Goal: Task Accomplishment & Management: Use online tool/utility

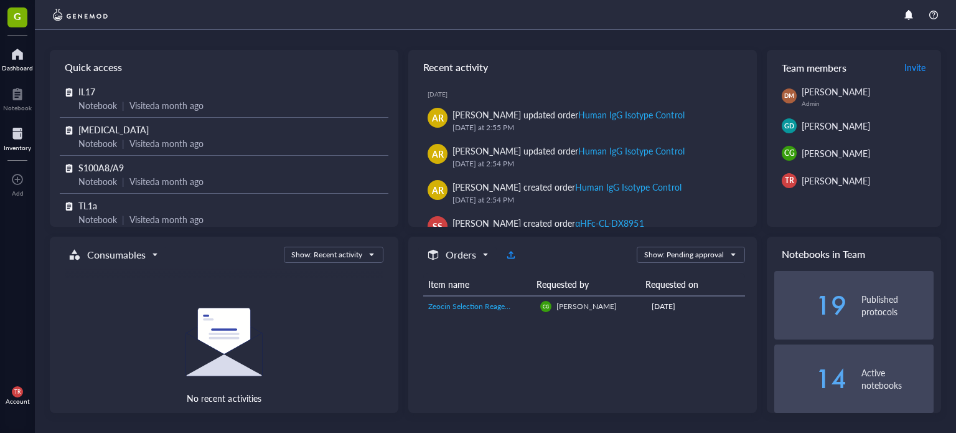
click at [22, 129] on div at bounding box center [17, 134] width 27 height 20
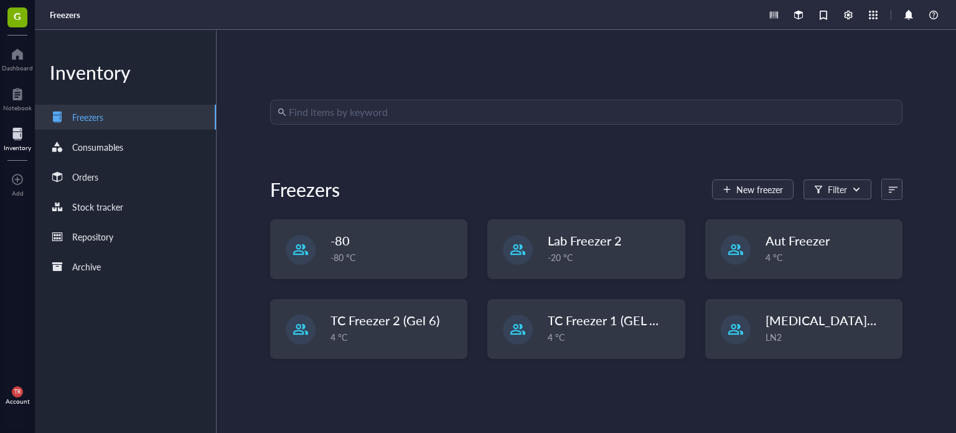
click at [347, 89] on div "Find items by keyword Freezers New freezer Filter -80 -80 °C Lab Freezer 2 -20 …" at bounding box center [587, 231] width 740 height 403
click at [349, 96] on div "Find items by keyword Freezers New freezer Filter -80 -80 °C Lab Freezer 2 -20 …" at bounding box center [587, 231] width 740 height 403
click at [354, 108] on input "search" at bounding box center [592, 112] width 606 height 24
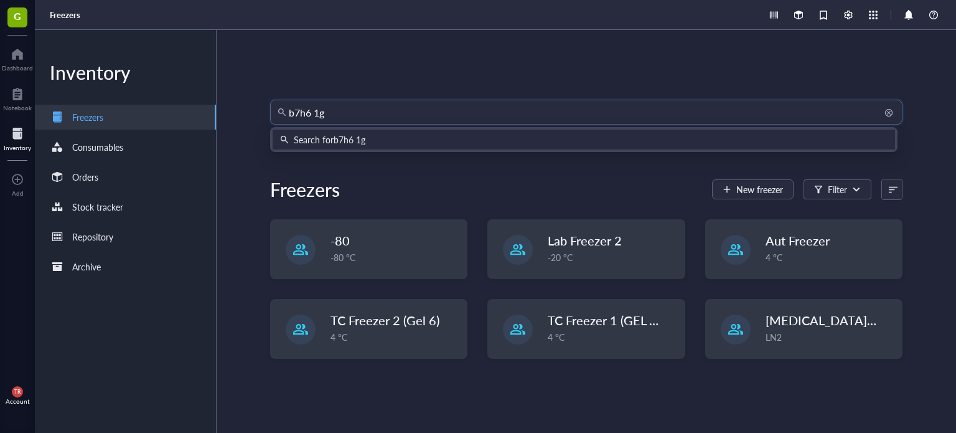
type input "b7h6 1g2"
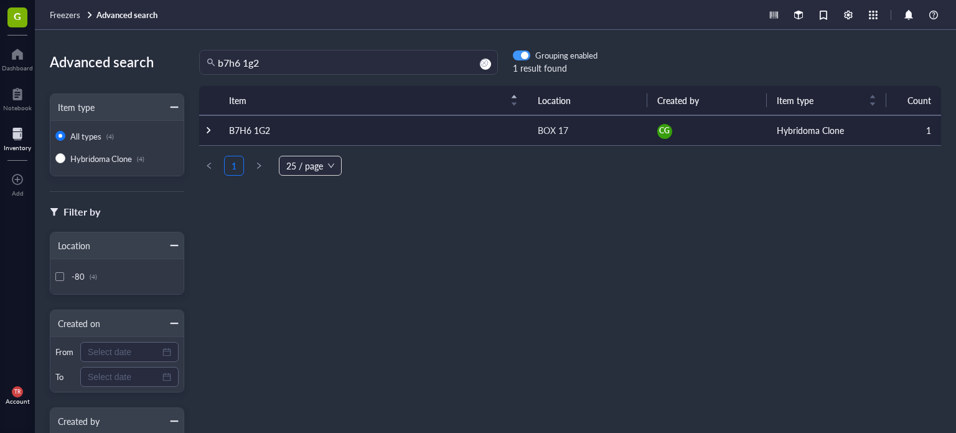
click at [526, 59] on div "button" at bounding box center [524, 55] width 7 height 7
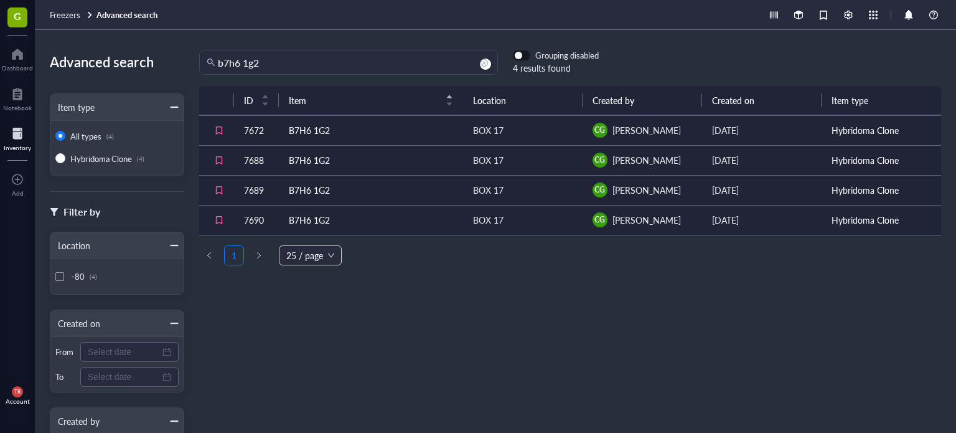
click at [525, 59] on span "button" at bounding box center [522, 55] width 16 height 9
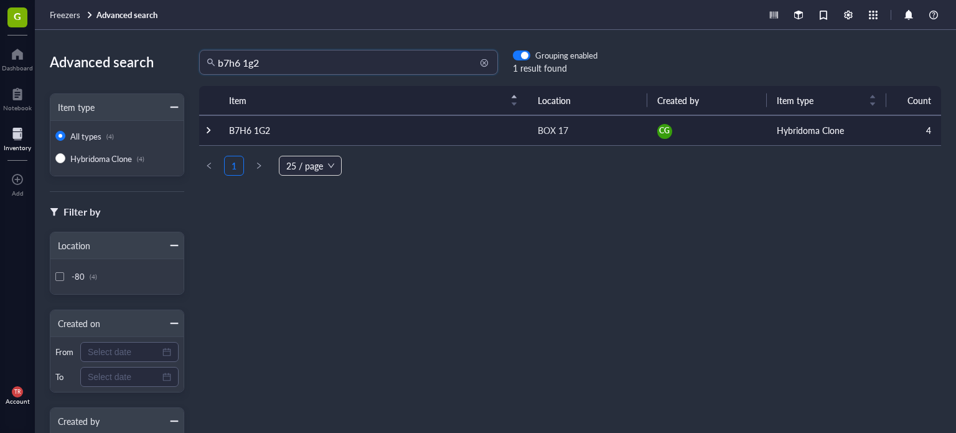
drag, startPoint x: 272, startPoint y: 64, endPoint x: 244, endPoint y: 61, distance: 28.2
click at [244, 61] on input "b7h6 1g2" at bounding box center [354, 62] width 273 height 24
click at [527, 52] on span "button" at bounding box center [522, 55] width 16 height 9
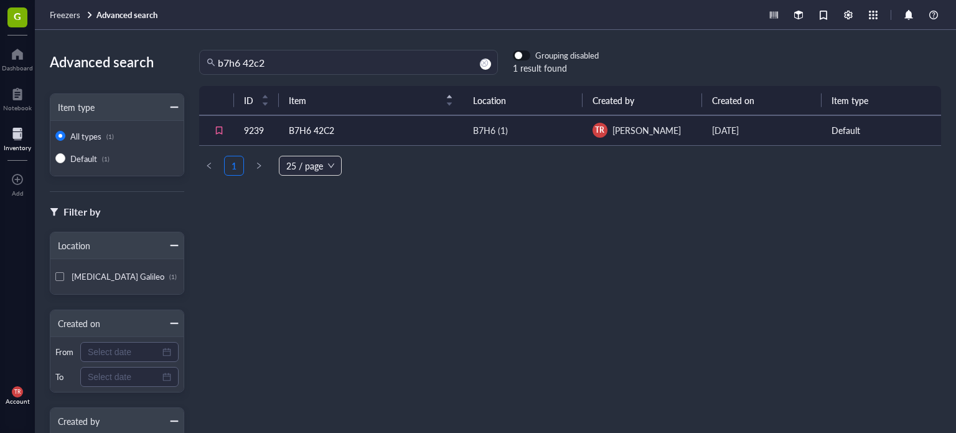
click at [526, 54] on span "button" at bounding box center [522, 55] width 16 height 9
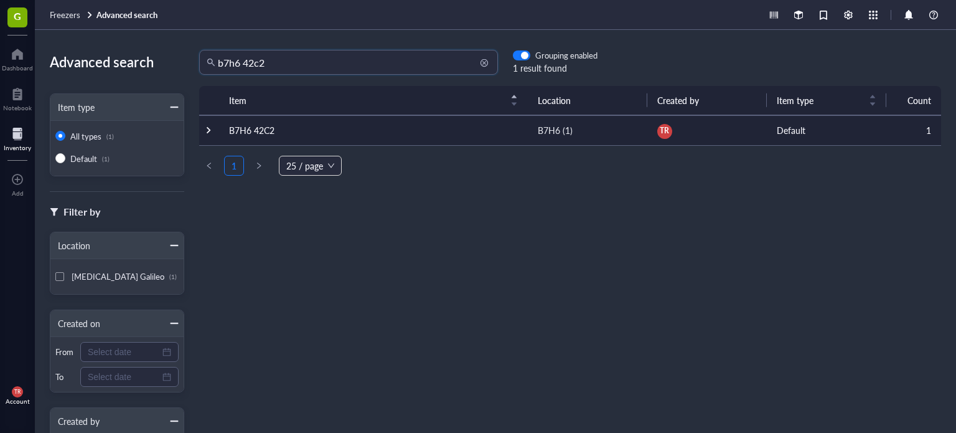
drag, startPoint x: 293, startPoint y: 62, endPoint x: 243, endPoint y: 64, distance: 49.9
click at [243, 64] on input "b7h6 42c2" at bounding box center [354, 62] width 273 height 24
drag, startPoint x: 270, startPoint y: 67, endPoint x: 243, endPoint y: 68, distance: 27.4
click at [243, 68] on input "b7h6 1G2" at bounding box center [354, 62] width 273 height 24
type input "b7h6 42C2"
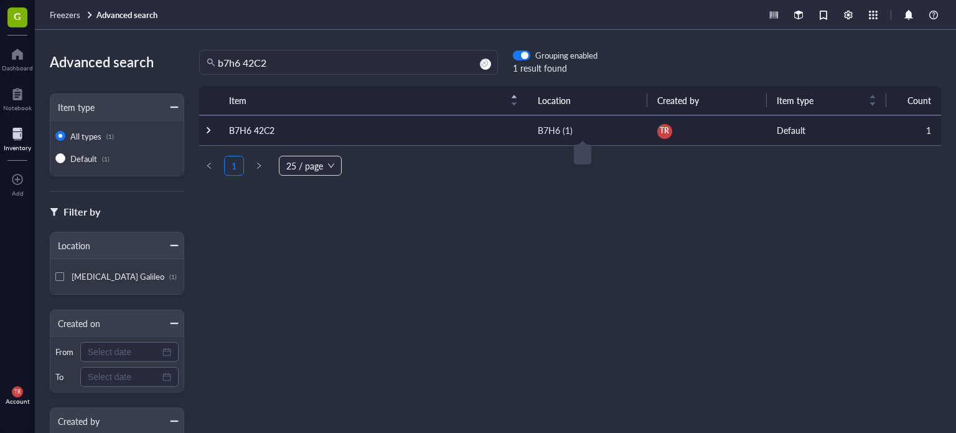
click at [540, 131] on div "B7H6 (1)" at bounding box center [555, 130] width 35 height 14
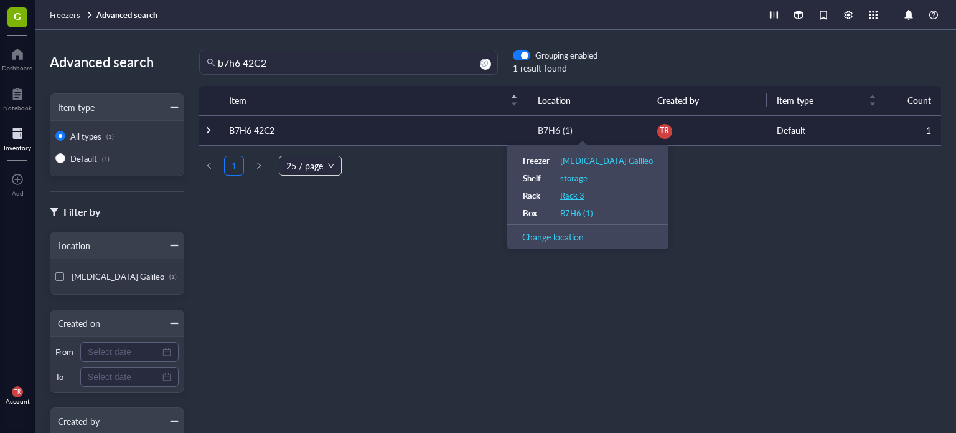
click at [570, 190] on div "Rack 3" at bounding box center [572, 195] width 24 height 11
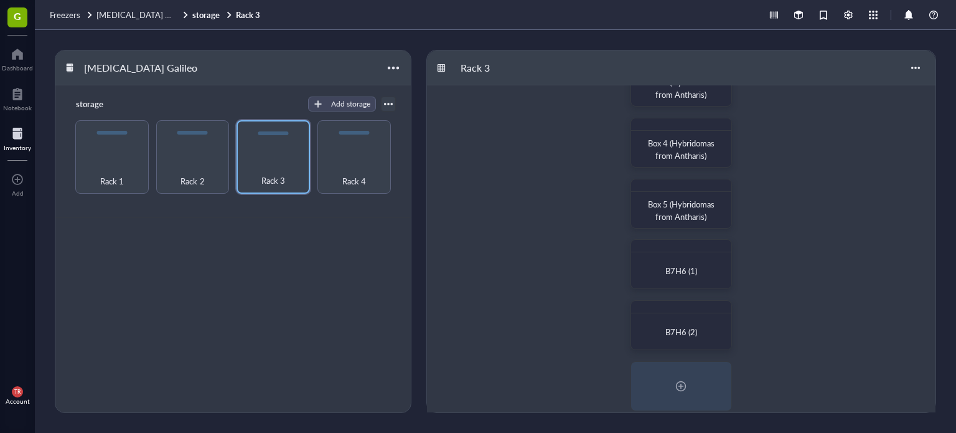
scroll to position [83, 0]
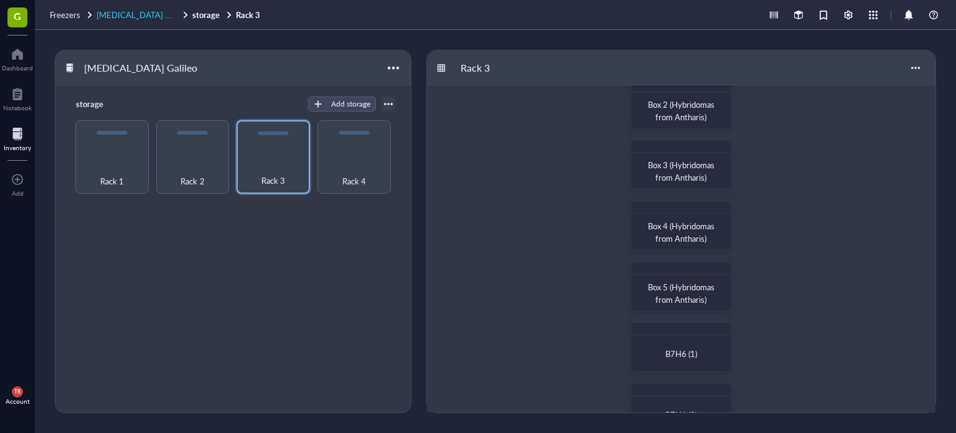
click at [150, 16] on span "[MEDICAL_DATA] Galileo" at bounding box center [142, 15] width 93 height 12
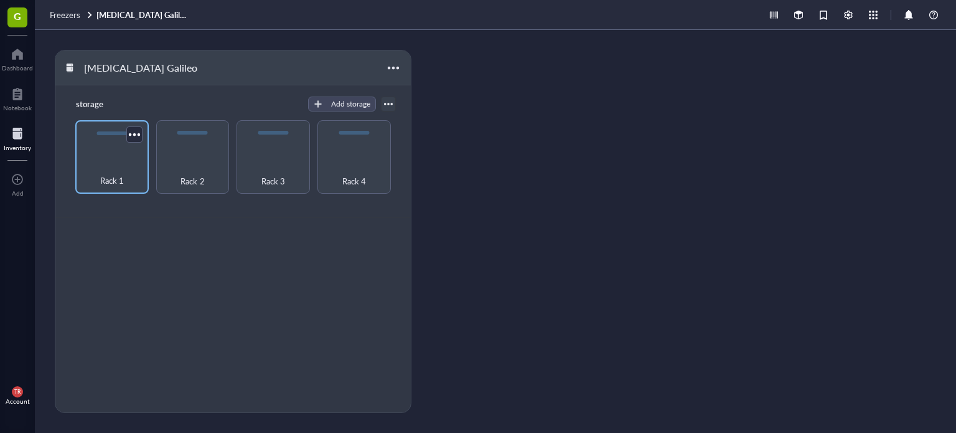
click at [129, 162] on div "Rack 1" at bounding box center [112, 173] width 61 height 27
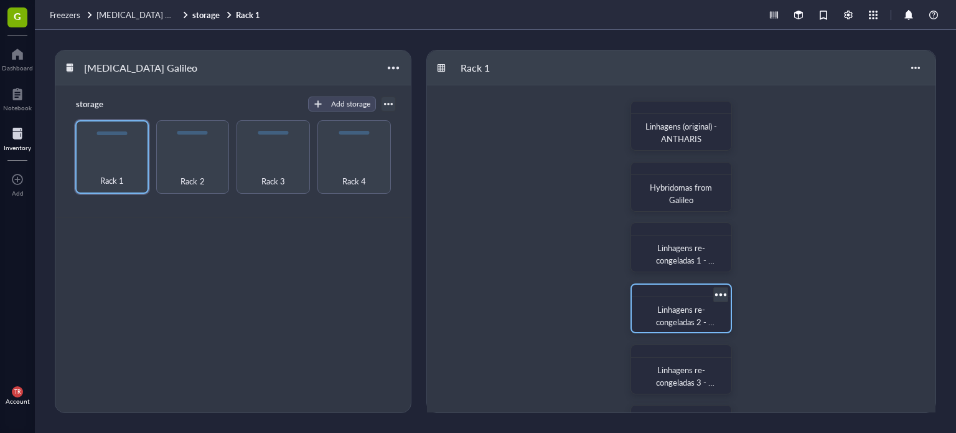
click at [678, 317] on span "Linhagens re-congeladas 2 - ANTHARIS" at bounding box center [685, 321] width 59 height 37
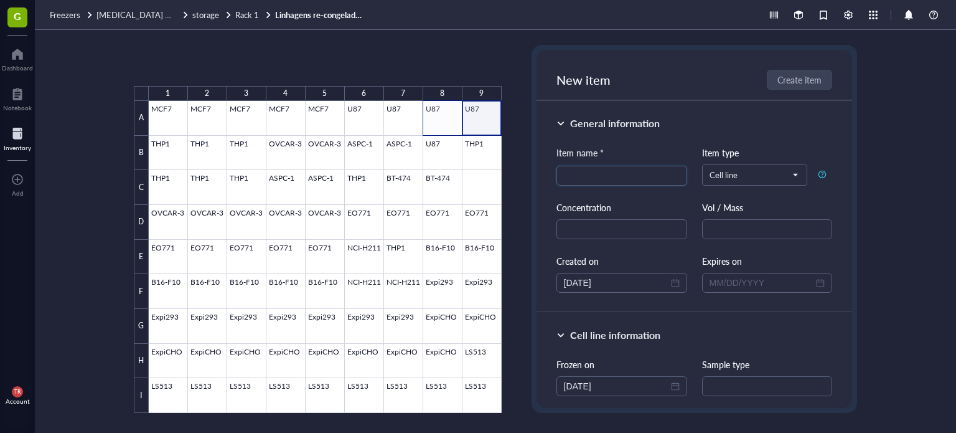
drag, startPoint x: 491, startPoint y: 125, endPoint x: 437, endPoint y: 128, distance: 54.2
click at [437, 128] on div at bounding box center [325, 257] width 353 height 312
click at [413, 60] on span "Archive selected" at bounding box center [419, 65] width 77 height 10
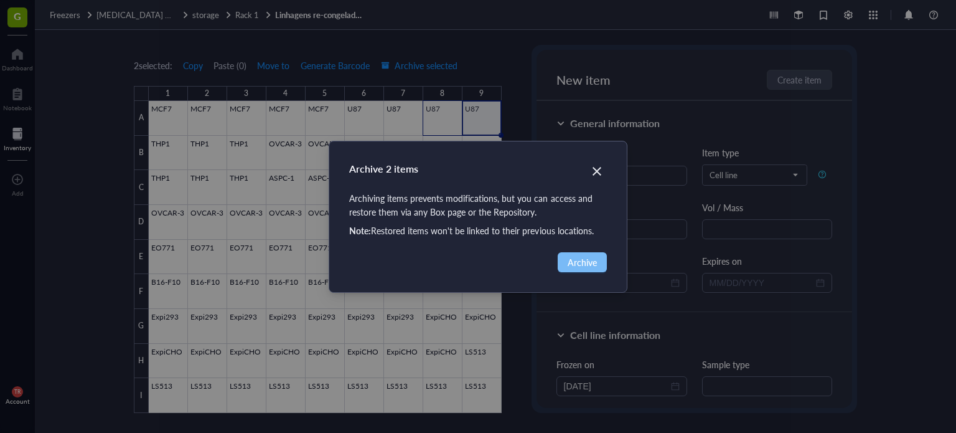
click at [571, 263] on span "Archive" at bounding box center [582, 262] width 29 height 14
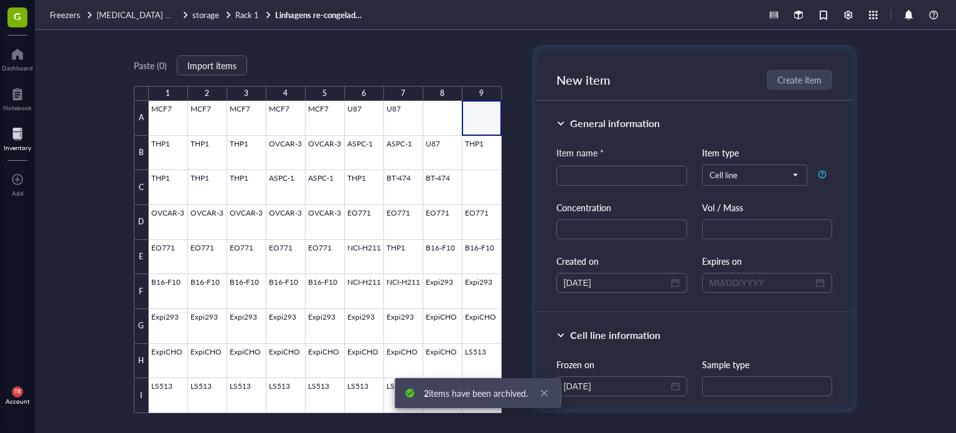
click at [487, 39] on div "Paste ( 0 ) Import items 1 2 3 4 5 6 7 8 9 A B C D E F G H I MCF7 MCF7 MCF7 MCF…" at bounding box center [495, 231] width 921 height 403
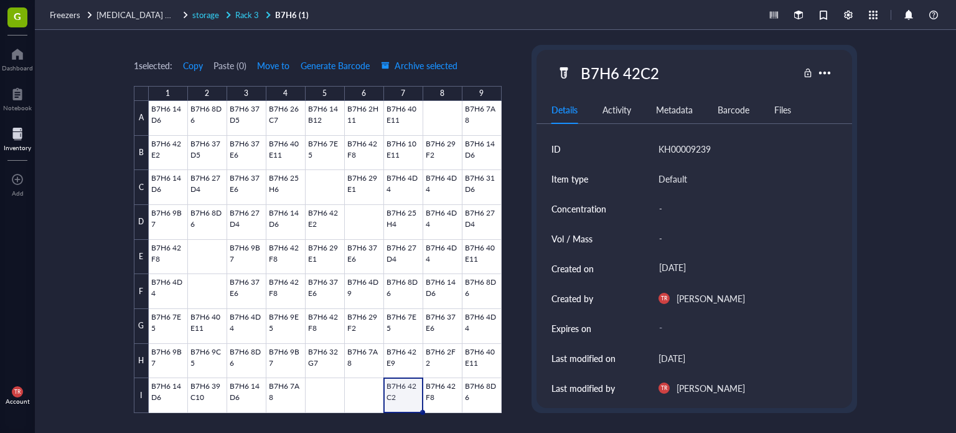
click at [247, 16] on span "Rack 3" at bounding box center [247, 15] width 24 height 12
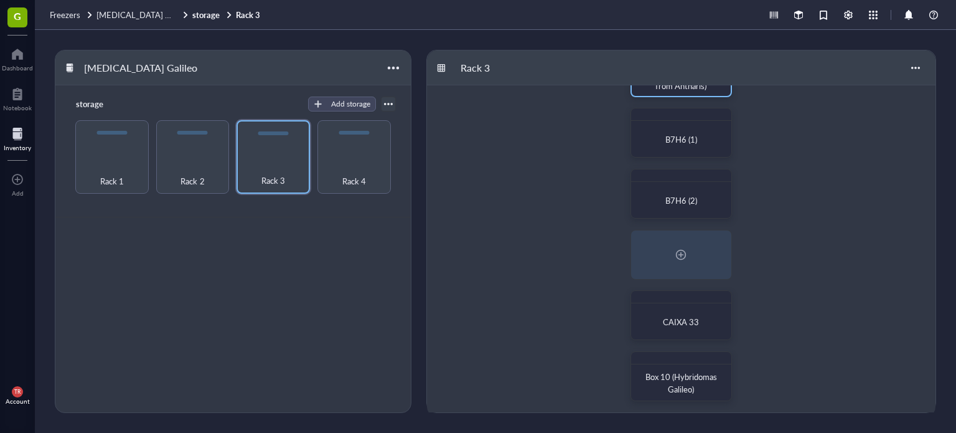
scroll to position [301, 0]
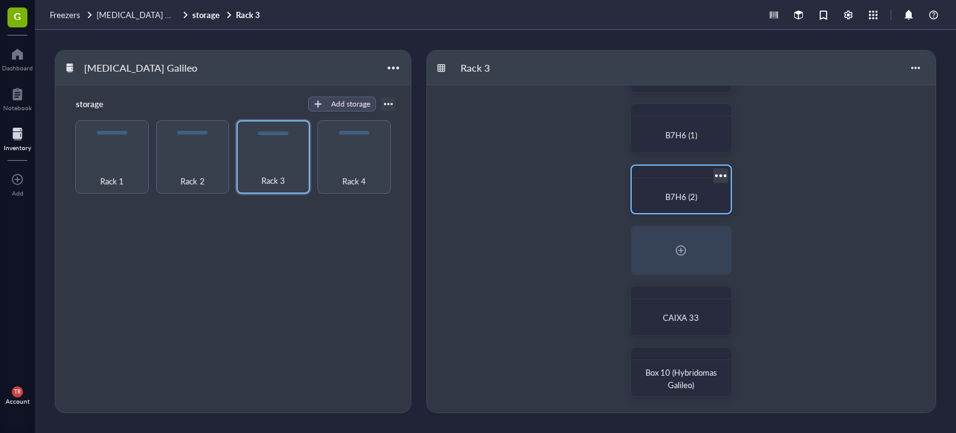
click at [677, 197] on span "B7H6 (2)" at bounding box center [681, 196] width 32 height 12
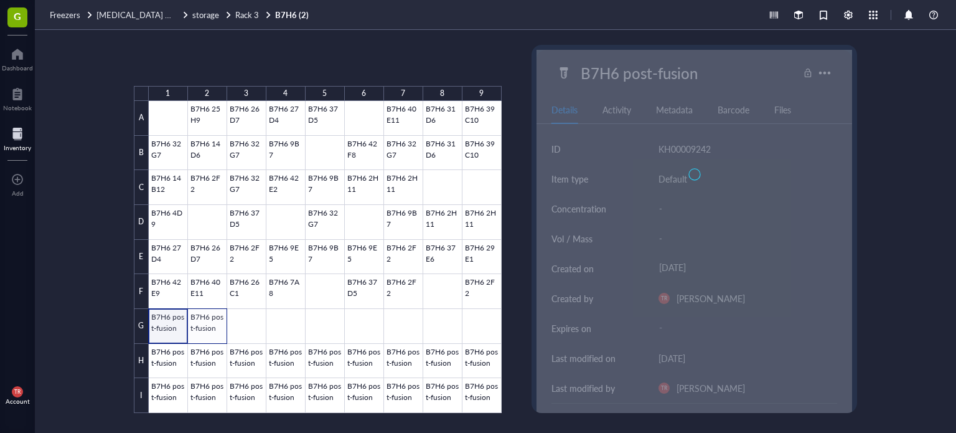
drag, startPoint x: 162, startPoint y: 328, endPoint x: 202, endPoint y: 334, distance: 39.6
click at [202, 334] on div at bounding box center [325, 257] width 353 height 312
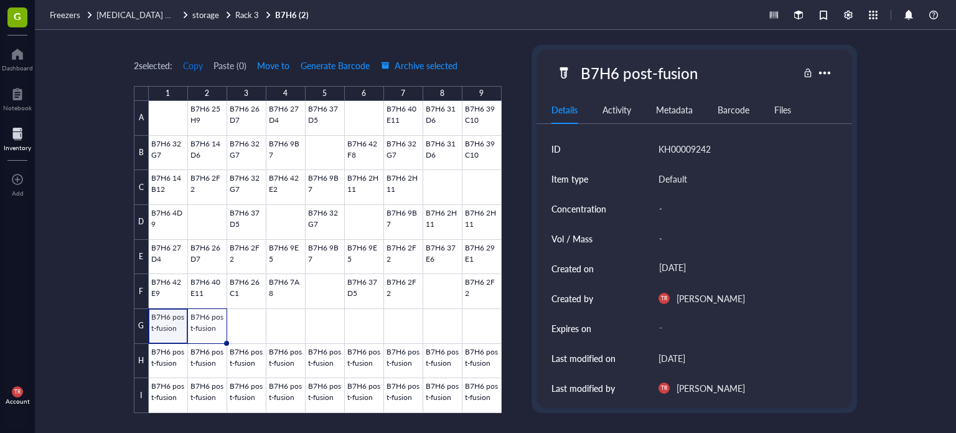
click at [201, 65] on span "Copy" at bounding box center [193, 65] width 20 height 10
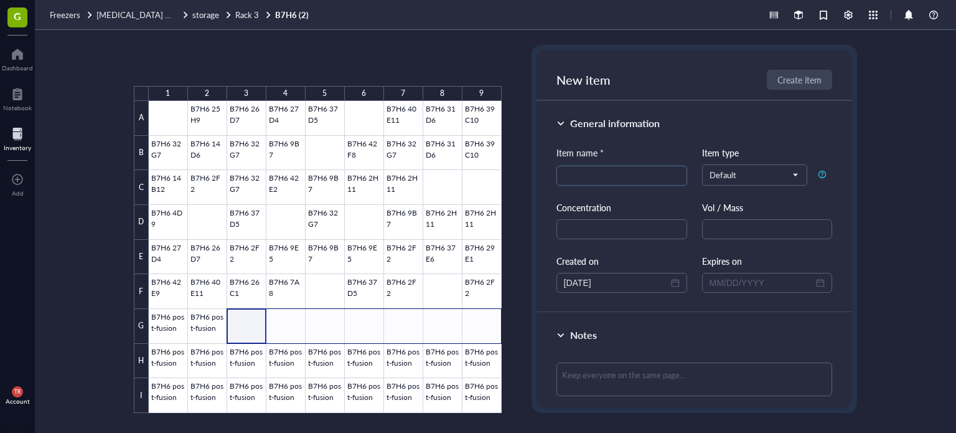
drag, startPoint x: 248, startPoint y: 314, endPoint x: 477, endPoint y: 318, distance: 229.7
click at [477, 318] on div at bounding box center [325, 257] width 353 height 312
click at [197, 71] on button "Paste ( 2 )" at bounding box center [199, 65] width 34 height 20
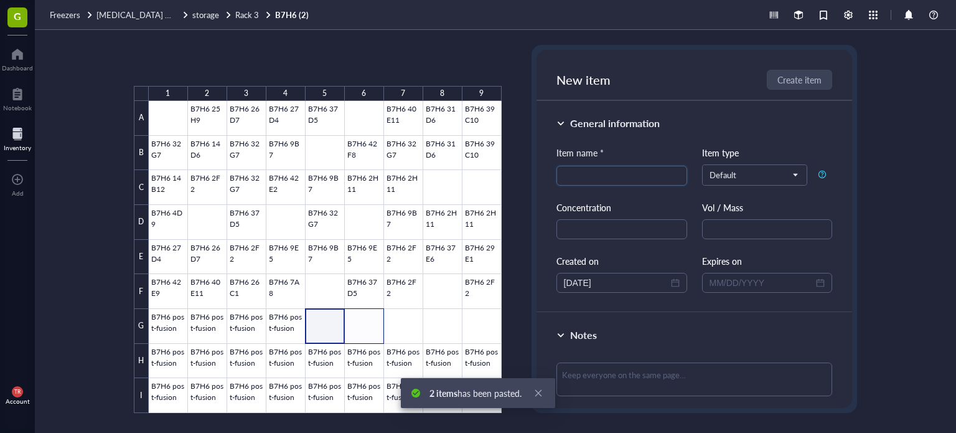
drag, startPoint x: 336, startPoint y: 333, endPoint x: 364, endPoint y: 333, distance: 27.4
click at [364, 333] on div at bounding box center [325, 257] width 353 height 312
drag, startPoint x: 209, startPoint y: 63, endPoint x: 217, endPoint y: 79, distance: 18.1
click at [209, 64] on button "Paste ( 2 )" at bounding box center [199, 65] width 34 height 20
drag, startPoint x: 397, startPoint y: 327, endPoint x: 449, endPoint y: 329, distance: 51.7
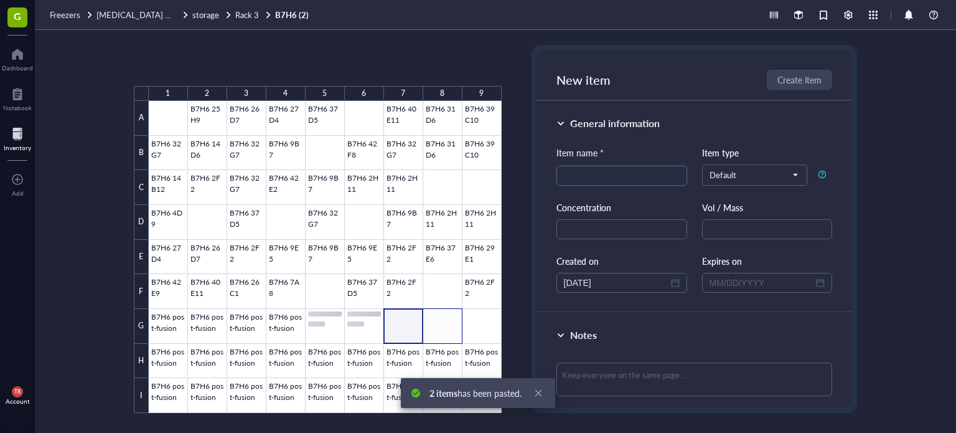
click at [449, 329] on div at bounding box center [325, 257] width 353 height 312
click at [189, 68] on button "Paste ( 2 )" at bounding box center [199, 65] width 34 height 20
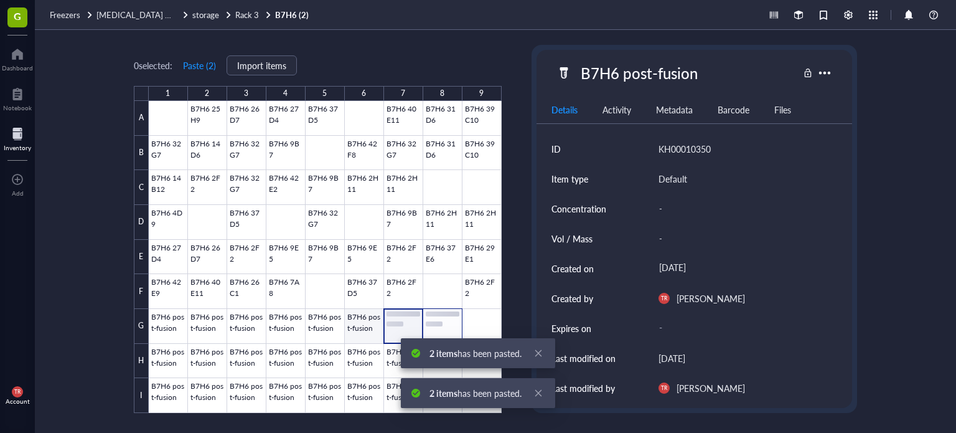
click at [354, 322] on div at bounding box center [325, 257] width 353 height 312
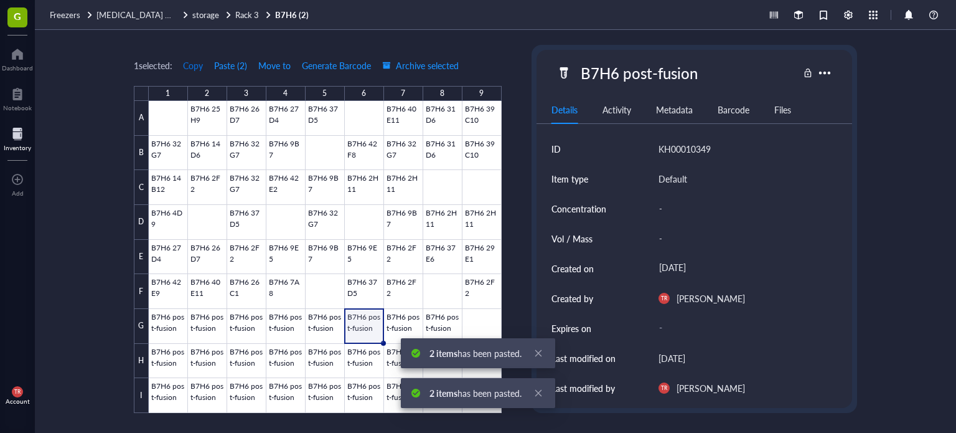
click at [198, 64] on span "Copy" at bounding box center [193, 65] width 20 height 10
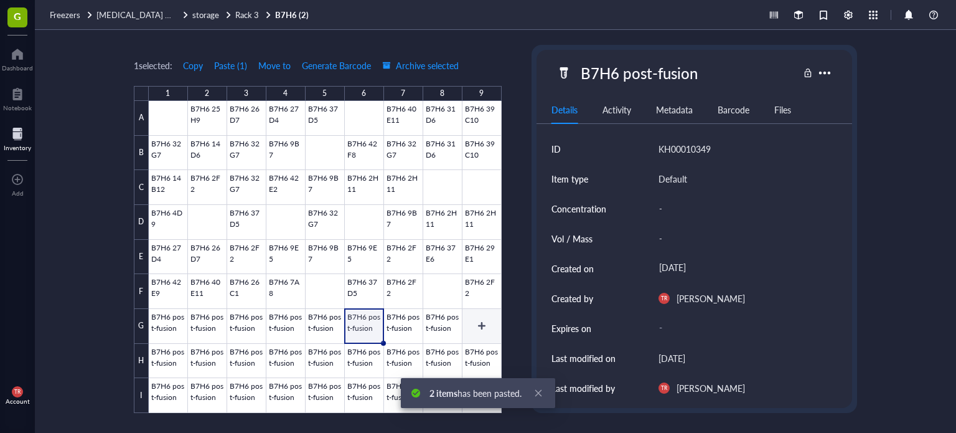
click at [476, 324] on div at bounding box center [325, 257] width 353 height 312
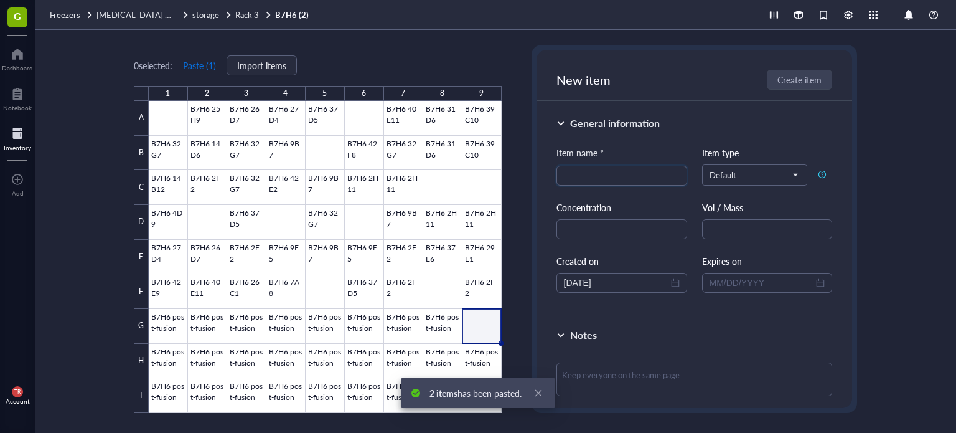
click at [214, 67] on button "Paste ( 1 )" at bounding box center [199, 65] width 34 height 20
